Goal: Navigation & Orientation: Find specific page/section

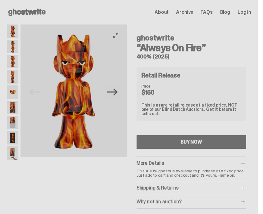
click at [113, 87] on icon "Next" at bounding box center [112, 92] width 11 height 11
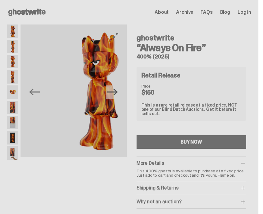
click at [116, 90] on icon "Next" at bounding box center [112, 92] width 11 height 11
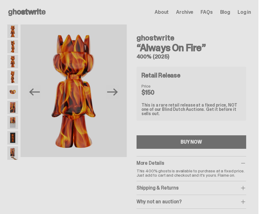
click at [169, 14] on span "About" at bounding box center [162, 12] width 14 height 5
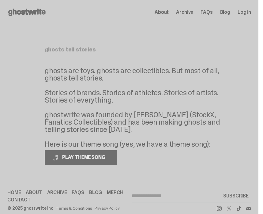
click at [187, 13] on span "Archive" at bounding box center [184, 12] width 17 height 5
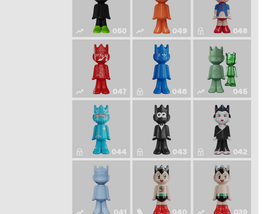
scroll to position [261, 0]
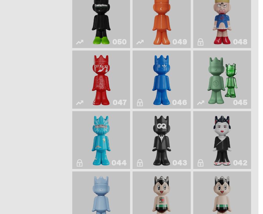
click at [114, 41] on link "050" at bounding box center [101, 19] width 51 height 53
